Goal: Task Accomplishment & Management: Manage account settings

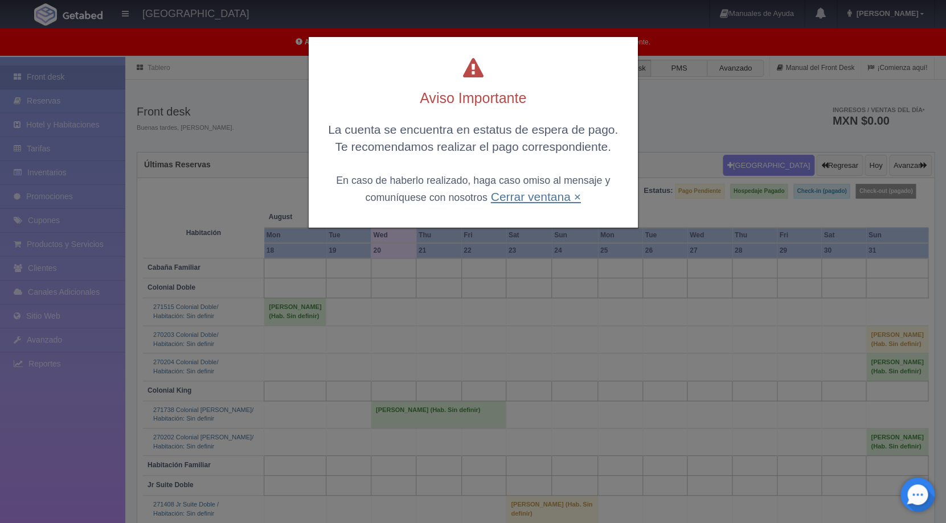
click at [544, 200] on link "Cerrar ventana ×" at bounding box center [535, 196] width 90 height 13
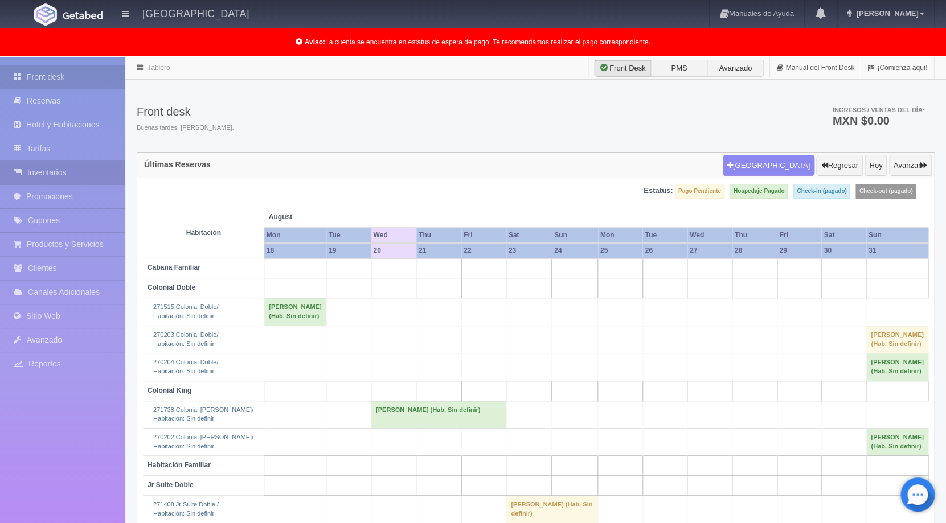
click at [71, 169] on link "Inventarios" at bounding box center [62, 172] width 125 height 23
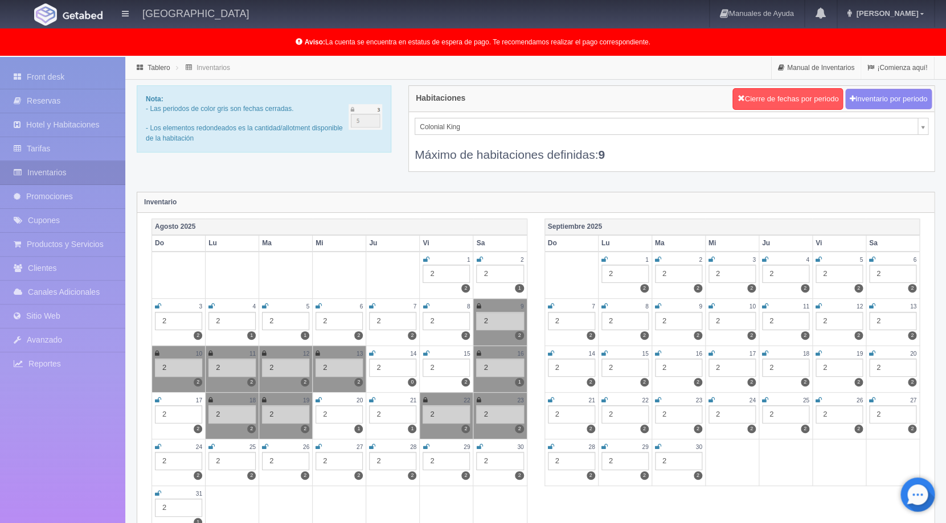
click at [711, 261] on icon at bounding box center [711, 259] width 6 height 7
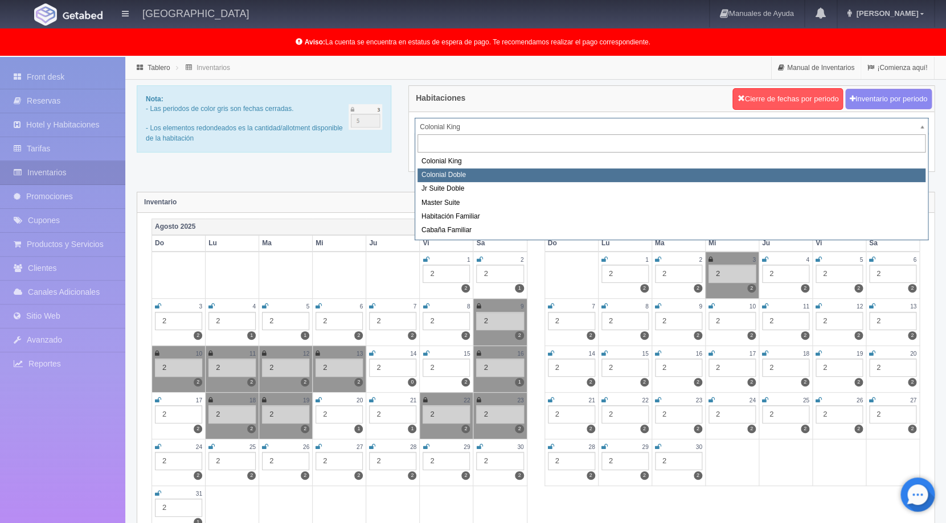
select select "977"
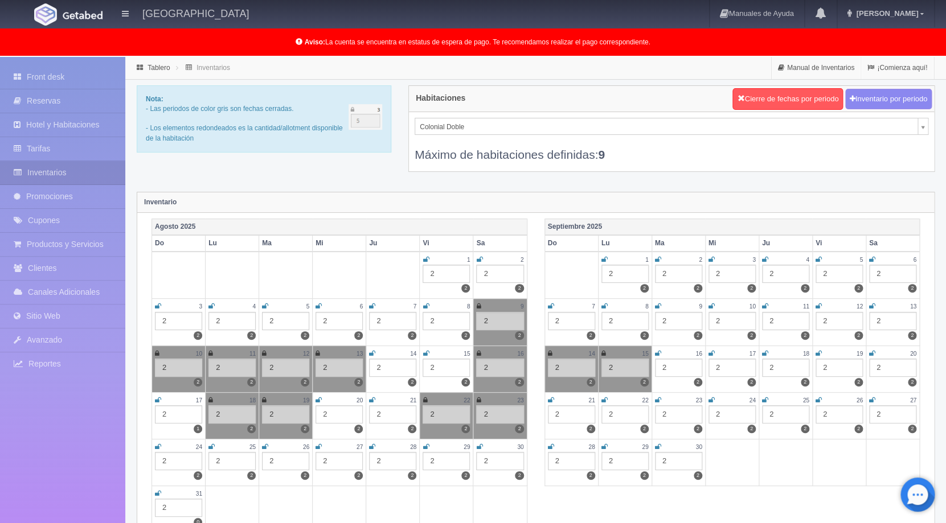
click at [709, 260] on icon at bounding box center [711, 259] width 6 height 7
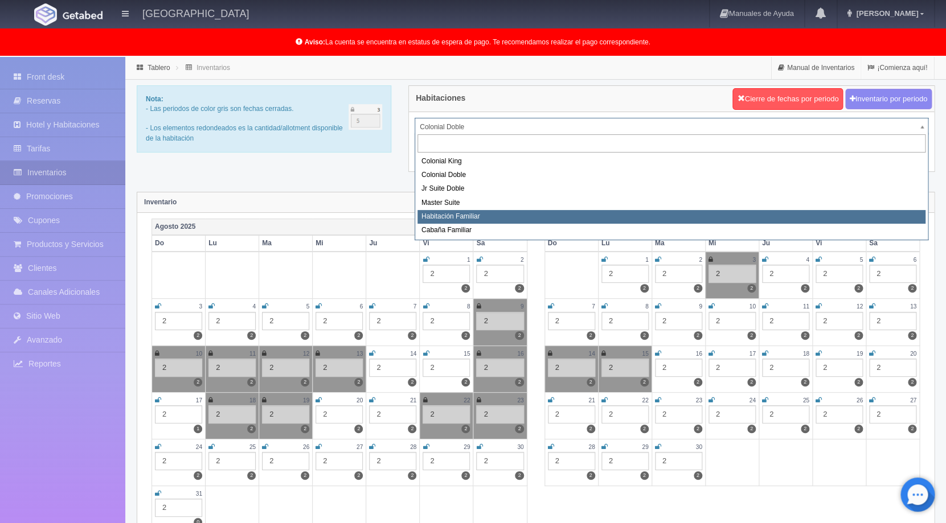
select select "981"
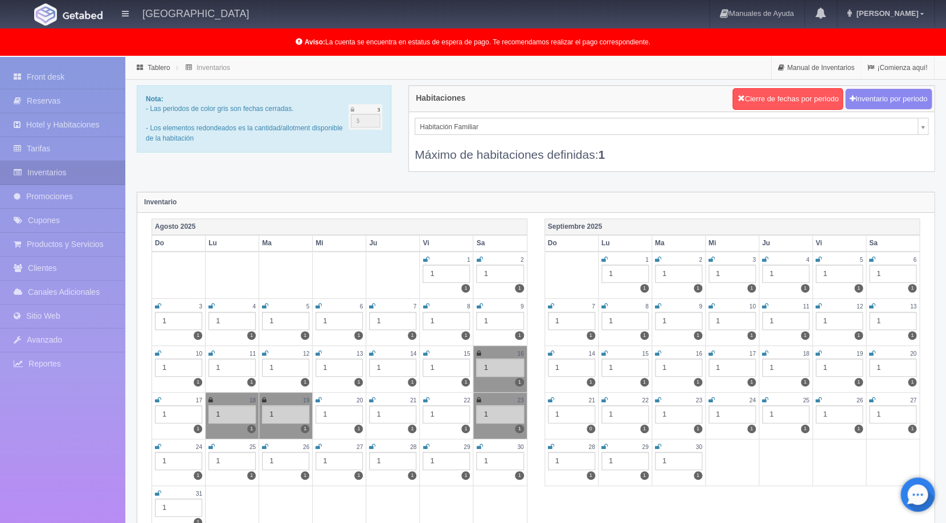
click at [710, 260] on icon at bounding box center [711, 259] width 6 height 7
